Goal: Task Accomplishment & Management: Complete application form

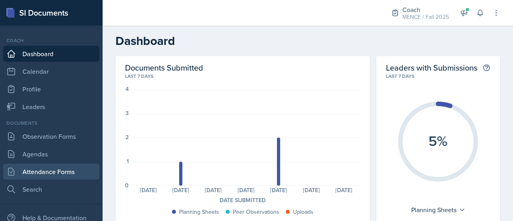
click at [41, 174] on link "Attendance Forms" at bounding box center [51, 172] width 96 height 16
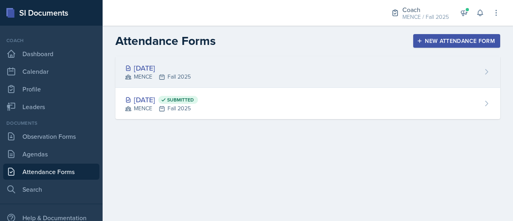
click at [192, 82] on div "[DATE] MENCE Fall 2025" at bounding box center [307, 72] width 385 height 32
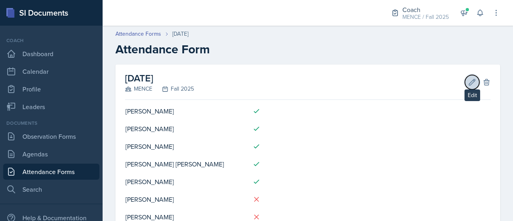
click at [468, 79] on icon at bounding box center [472, 82] width 8 height 8
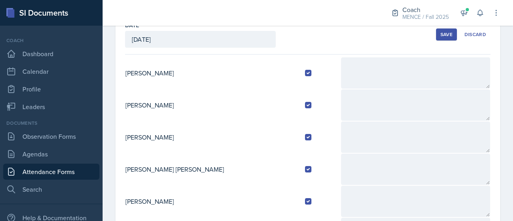
scroll to position [160, 0]
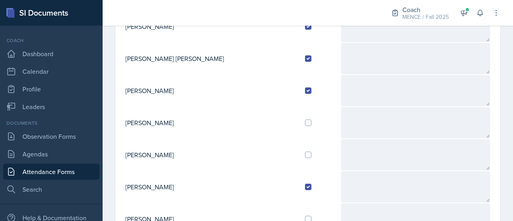
click at [299, 116] on td at bounding box center [320, 123] width 42 height 32
click at [305, 120] on input "checkbox" at bounding box center [308, 123] width 6 height 6
checkbox input "true"
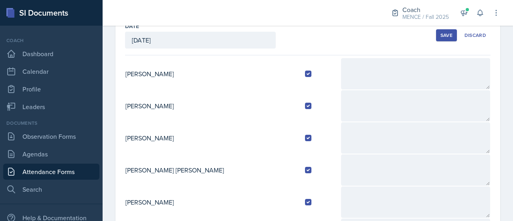
scroll to position [0, 0]
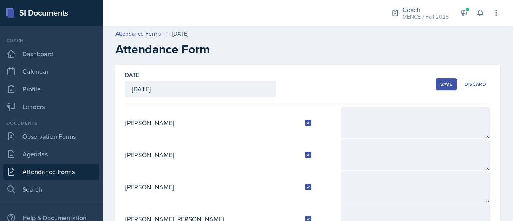
click at [439, 89] on button "Save" at bounding box center [446, 84] width 21 height 12
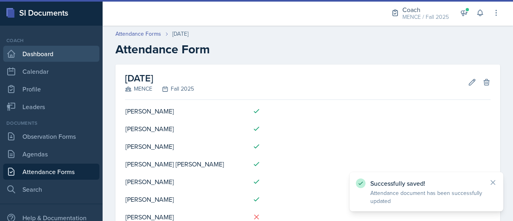
drag, startPoint x: 43, startPoint y: 49, endPoint x: 56, endPoint y: 55, distance: 14.7
click at [43, 49] on link "Dashboard" at bounding box center [51, 54] width 96 height 16
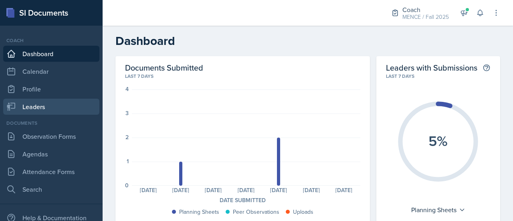
click at [46, 100] on link "Leaders" at bounding box center [51, 107] width 96 height 16
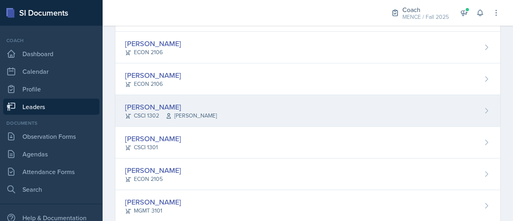
scroll to position [201, 0]
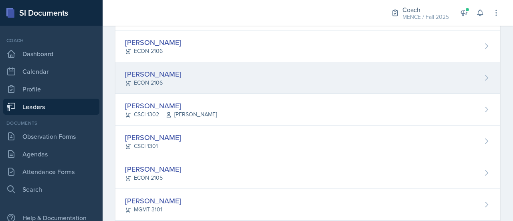
click at [144, 71] on div "[PERSON_NAME]" at bounding box center [153, 74] width 56 height 11
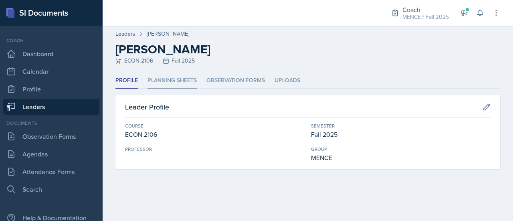
click at [170, 82] on li "Planning Sheets" at bounding box center [172, 81] width 49 height 16
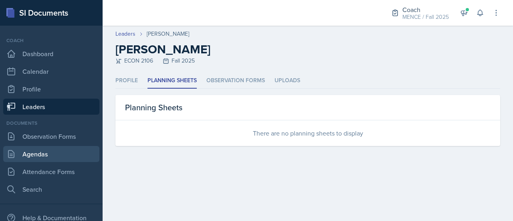
click at [53, 155] on link "Agendas" at bounding box center [51, 154] width 96 height 16
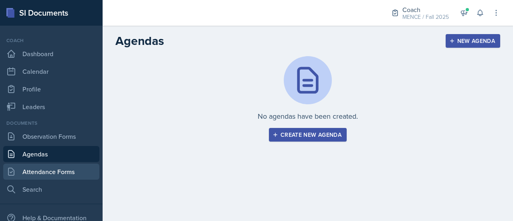
click at [42, 170] on link "Attendance Forms" at bounding box center [51, 172] width 96 height 16
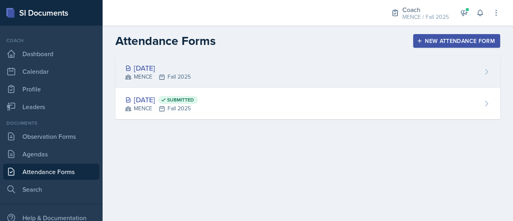
click at [184, 71] on div "[DATE]" at bounding box center [158, 68] width 66 height 11
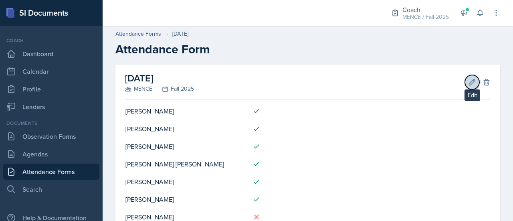
click at [470, 83] on icon at bounding box center [473, 82] width 6 height 6
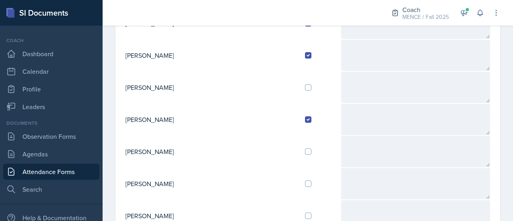
scroll to position [241, 0]
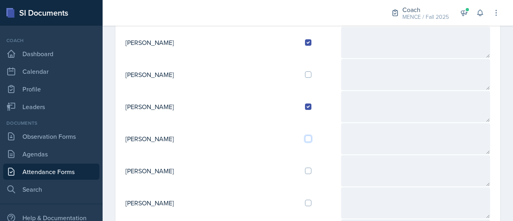
click at [305, 138] on input "checkbox" at bounding box center [308, 139] width 6 height 6
checkbox input "true"
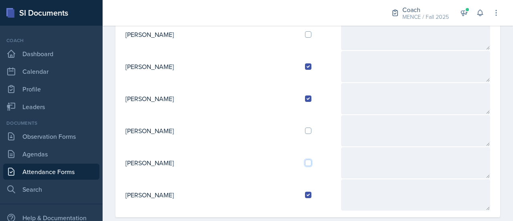
click at [305, 160] on input "checkbox" at bounding box center [308, 163] width 6 height 6
checkbox input "true"
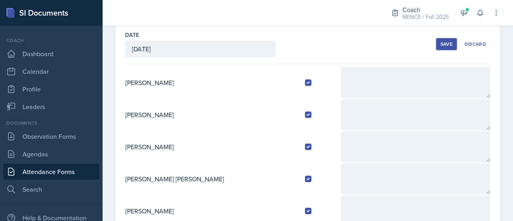
click at [441, 43] on div "Save" at bounding box center [447, 44] width 12 height 6
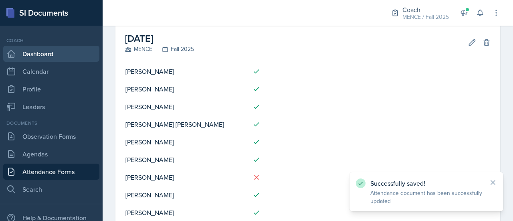
click at [40, 50] on link "Dashboard" at bounding box center [51, 54] width 96 height 16
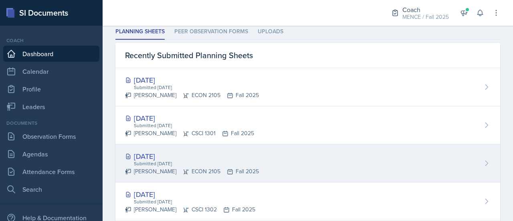
scroll to position [240, 0]
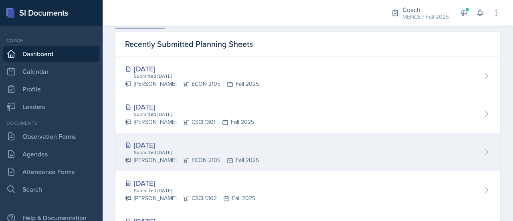
click at [184, 147] on div "[DATE]" at bounding box center [192, 145] width 134 height 11
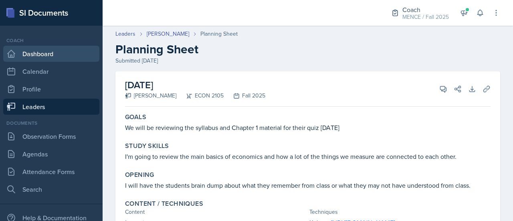
click at [41, 50] on link "Dashboard" at bounding box center [51, 54] width 96 height 16
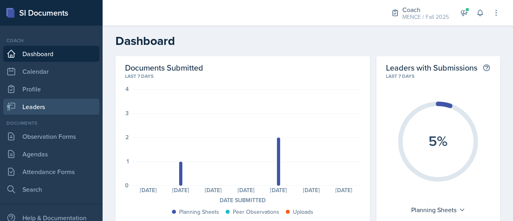
click at [49, 106] on link "Leaders" at bounding box center [51, 107] width 96 height 16
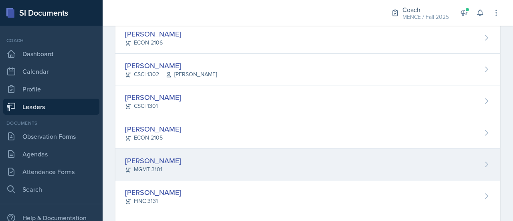
scroll to position [280, 0]
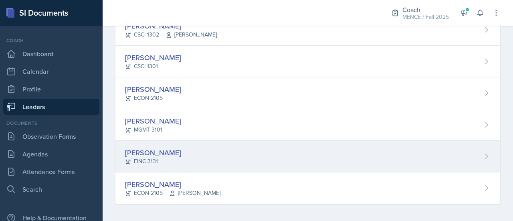
click at [146, 151] on div "[PERSON_NAME]" at bounding box center [153, 152] width 56 height 11
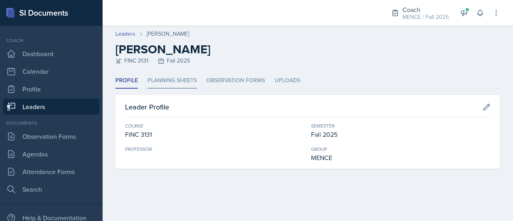
click at [177, 77] on li "Planning Sheets" at bounding box center [172, 81] width 49 height 16
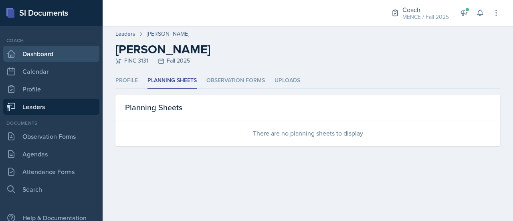
click at [45, 55] on link "Dashboard" at bounding box center [51, 54] width 96 height 16
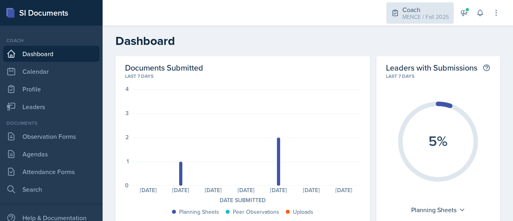
click at [411, 16] on div "MENCE / Fall 2025" at bounding box center [426, 17] width 47 height 8
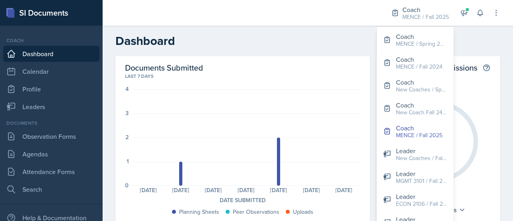
click at [330, 33] on header "Dashboard" at bounding box center [308, 41] width 411 height 30
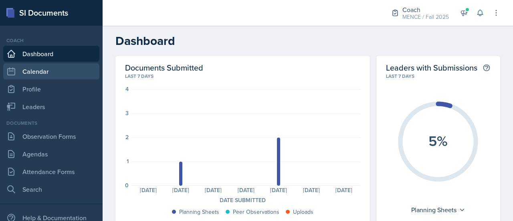
click at [53, 75] on link "Calendar" at bounding box center [51, 71] width 96 height 16
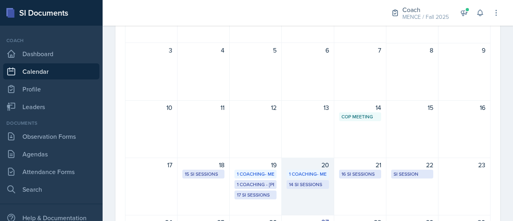
scroll to position [160, 0]
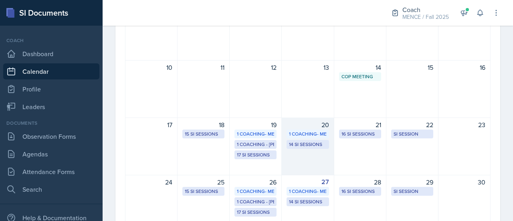
click at [315, 121] on div "20" at bounding box center [308, 125] width 42 height 10
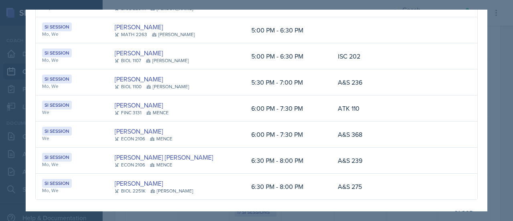
scroll to position [253, 0]
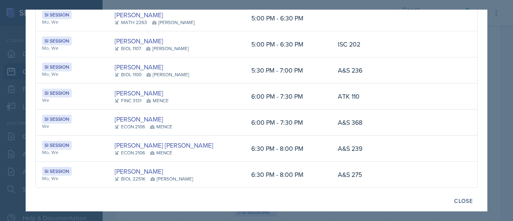
click at [497, 97] on div at bounding box center [256, 110] width 513 height 221
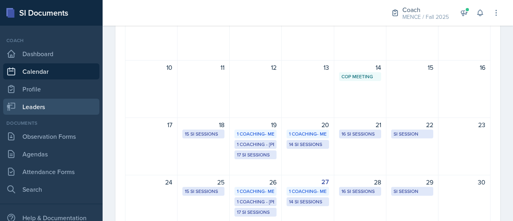
click at [59, 105] on link "Leaders" at bounding box center [51, 107] width 96 height 16
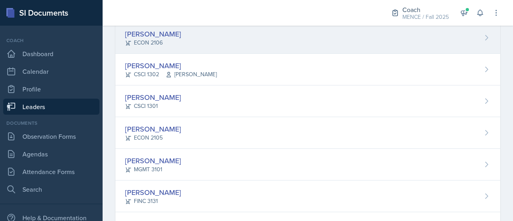
scroll to position [280, 0]
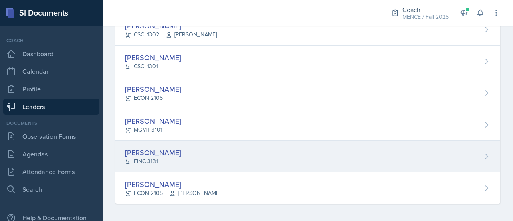
click at [171, 148] on div "Ella Thomas FINC 3131" at bounding box center [307, 157] width 385 height 32
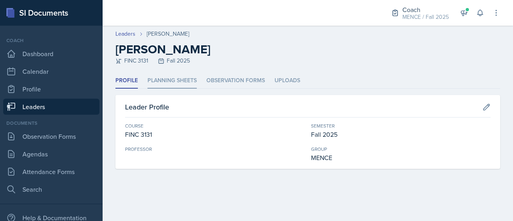
click at [170, 74] on li "Planning Sheets" at bounding box center [172, 81] width 49 height 16
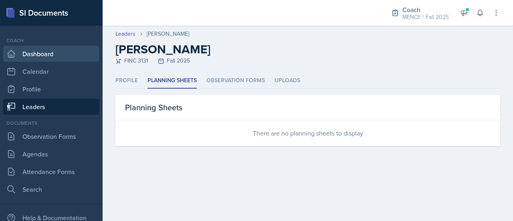
click at [34, 54] on link "Dashboard" at bounding box center [51, 54] width 96 height 16
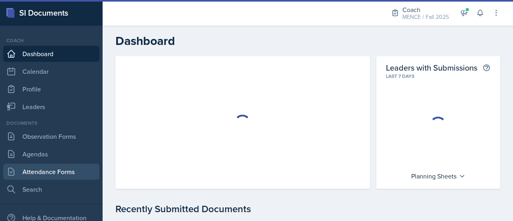
click at [57, 170] on link "Attendance Forms" at bounding box center [51, 172] width 96 height 16
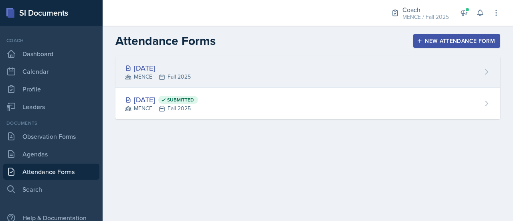
click at [230, 63] on div "[DATE] MENCE Fall 2025" at bounding box center [307, 72] width 385 height 32
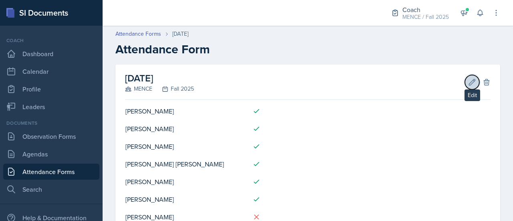
click at [468, 79] on icon at bounding box center [472, 82] width 8 height 8
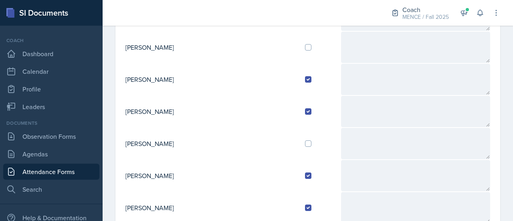
scroll to position [281, 0]
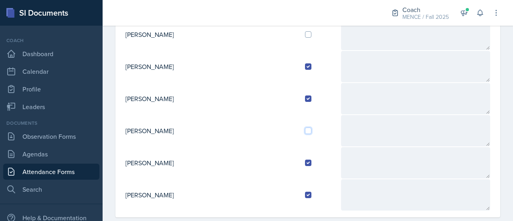
click at [305, 129] on input "checkbox" at bounding box center [308, 131] width 6 height 6
checkbox input "true"
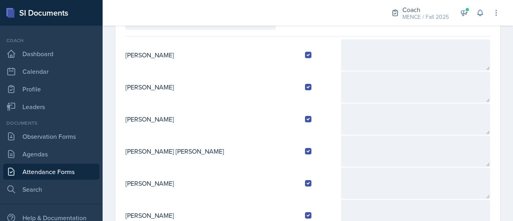
scroll to position [0, 0]
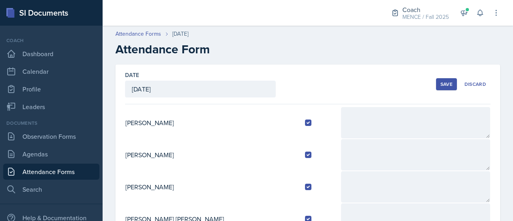
click at [436, 85] on button "Save" at bounding box center [446, 84] width 21 height 12
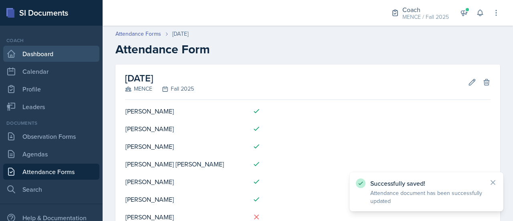
click at [41, 52] on link "Dashboard" at bounding box center [51, 54] width 96 height 16
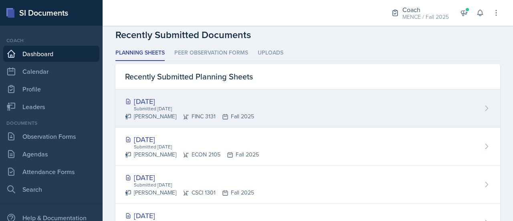
scroll to position [201, 0]
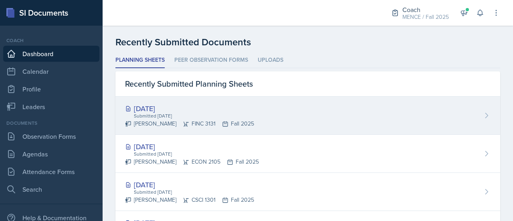
click at [179, 110] on div "[DATE]" at bounding box center [189, 108] width 129 height 11
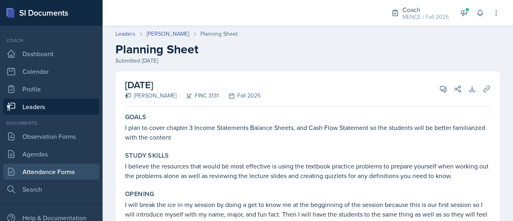
click at [62, 171] on link "Attendance Forms" at bounding box center [51, 172] width 96 height 16
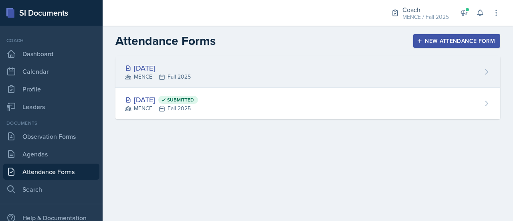
click at [167, 73] on div "MENCE Fall 2025" at bounding box center [158, 77] width 66 height 8
